Goal: Navigation & Orientation: Find specific page/section

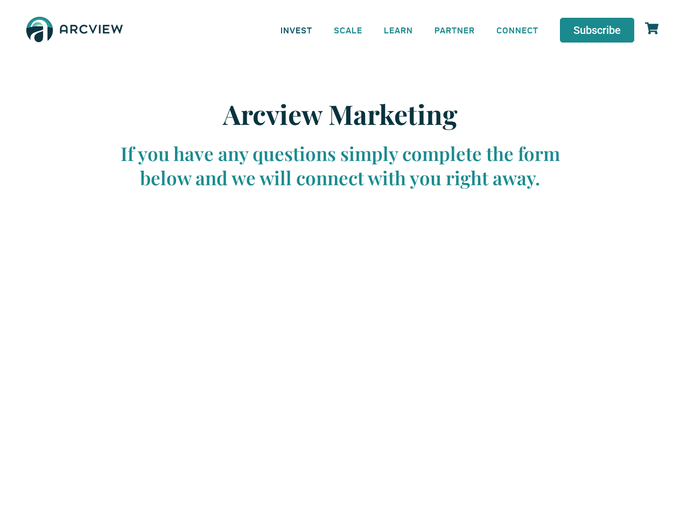
click at [296, 30] on link "INVEST" at bounding box center [296, 30] width 53 height 24
click at [348, 30] on link "SCALE" at bounding box center [348, 30] width 50 height 24
click at [399, 30] on link "LEARN" at bounding box center [398, 30] width 51 height 24
click at [518, 30] on link "CONNECT" at bounding box center [518, 30] width 64 height 24
